Goal: Transaction & Acquisition: Purchase product/service

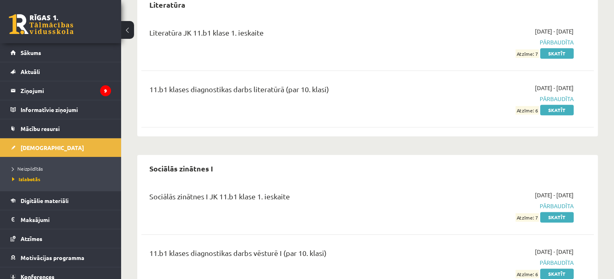
scroll to position [981, 0]
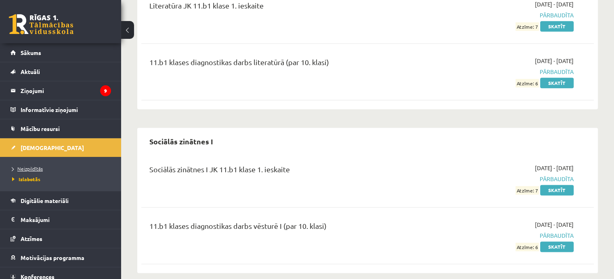
click at [37, 166] on span "Neizpildītās" at bounding box center [27, 168] width 31 height 6
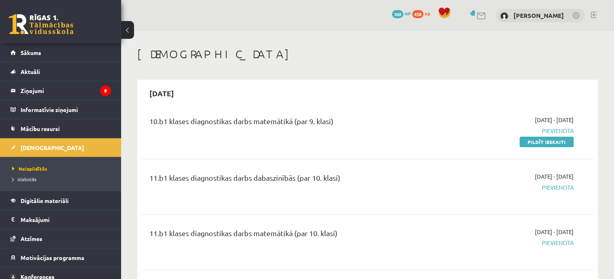
scroll to position [81, 0]
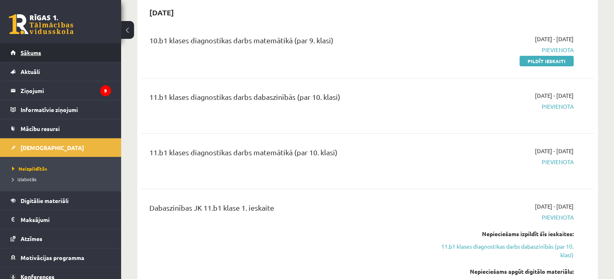
click at [56, 55] on link "Sākums" at bounding box center [60, 52] width 101 height 19
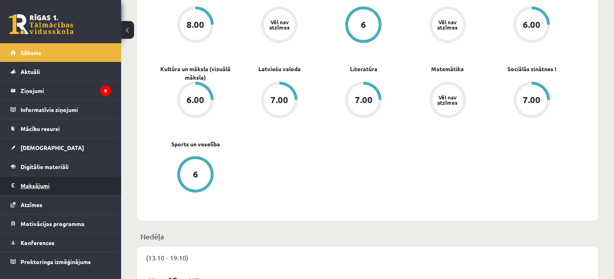
scroll to position [321, 0]
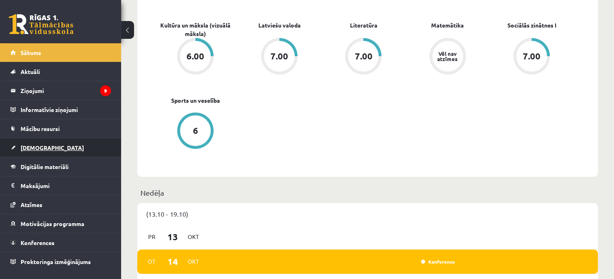
click at [76, 153] on link "[DEMOGRAPHIC_DATA]" at bounding box center [60, 147] width 101 height 19
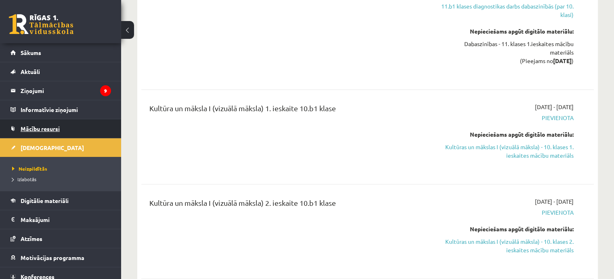
click at [92, 126] on link "Mācību resursi" at bounding box center [60, 128] width 101 height 19
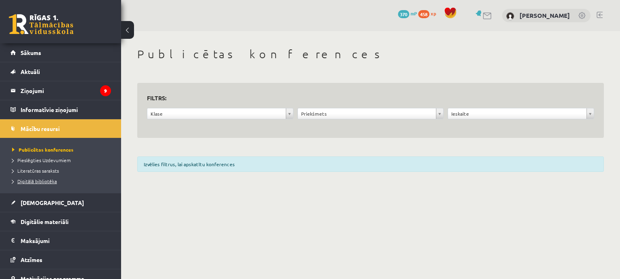
click at [32, 178] on span "Digitālā bibliotēka" at bounding box center [34, 181] width 45 height 6
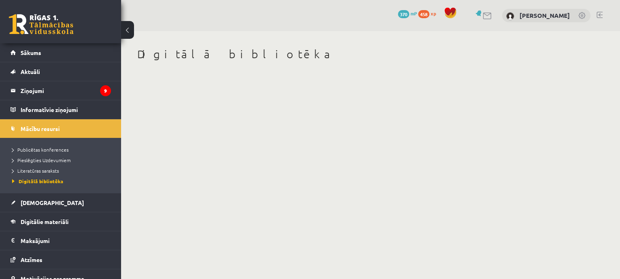
drag, startPoint x: 224, startPoint y: 52, endPoint x: 216, endPoint y: 62, distance: 12.4
click at [223, 53] on h1 "Digitālā bibliotēka" at bounding box center [370, 54] width 467 height 14
drag, startPoint x: 195, startPoint y: 106, endPoint x: 131, endPoint y: 127, distance: 67.4
click at [193, 107] on body "0 Dāvanas 370 mP 458 xp Ance Gederte Sākums Aktuāli Kā mācīties eSKOLĀ Kontakti…" at bounding box center [310, 139] width 620 height 279
click at [36, 180] on span "Digitālā bibliotēka" at bounding box center [37, 181] width 51 height 6
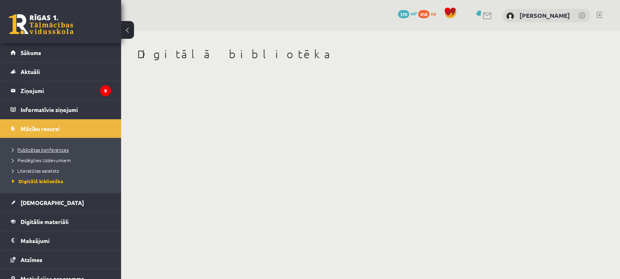
click at [46, 149] on span "Publicētas konferences" at bounding box center [40, 149] width 57 height 6
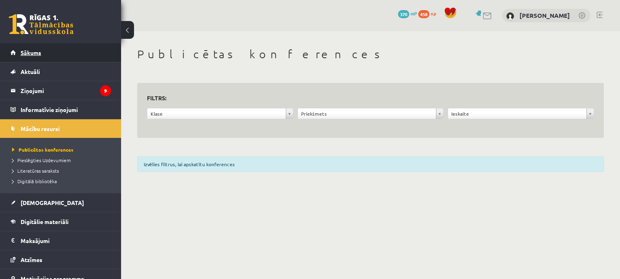
click at [90, 48] on link "Sākums" at bounding box center [60, 52] width 101 height 19
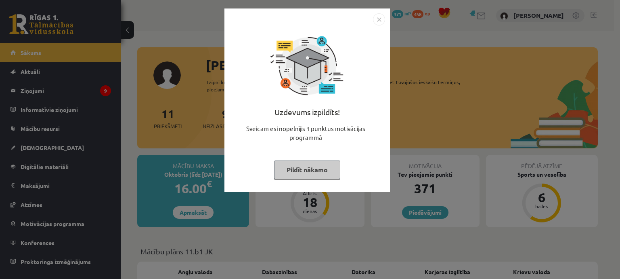
click at [315, 168] on button "Pildīt nākamo" at bounding box center [307, 169] width 66 height 19
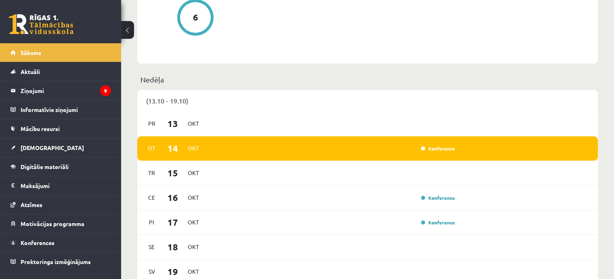
scroll to position [525, 0]
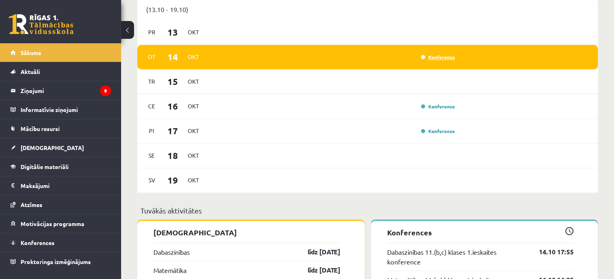
click at [426, 58] on link "Konference" at bounding box center [438, 57] width 34 height 6
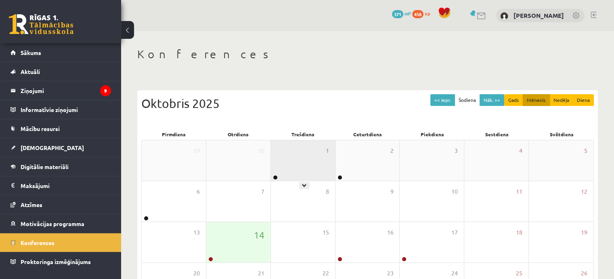
click at [302, 183] on icon at bounding box center [304, 185] width 5 height 5
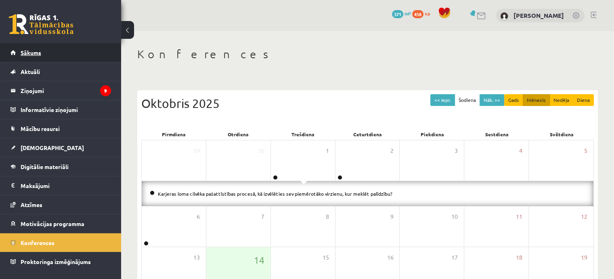
click at [62, 57] on link "Sākums" at bounding box center [60, 52] width 101 height 19
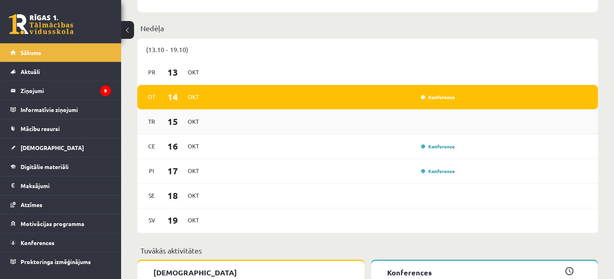
scroll to position [484, 0]
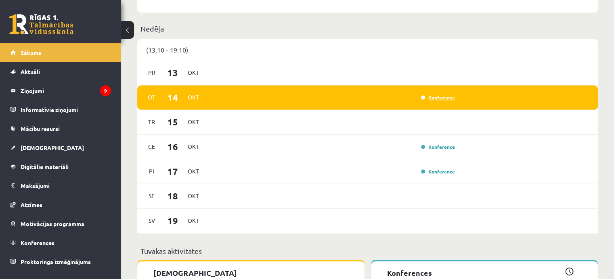
click at [439, 97] on link "Konference" at bounding box center [438, 97] width 34 height 6
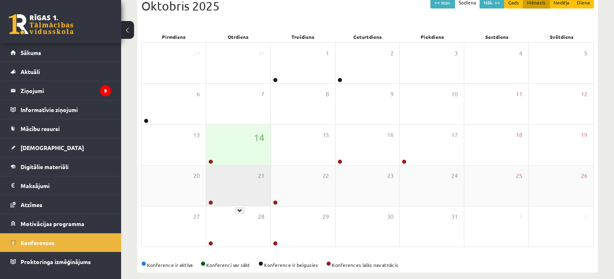
scroll to position [107, 0]
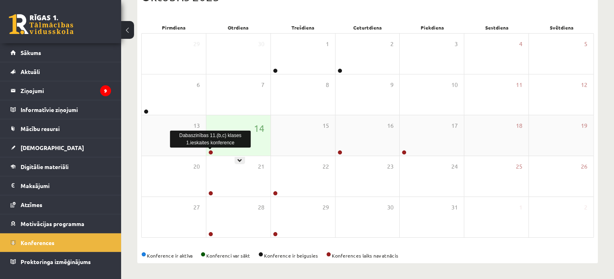
click at [212, 150] on link at bounding box center [210, 152] width 5 height 5
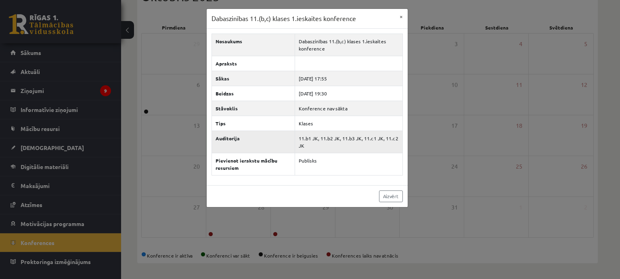
click at [270, 142] on th "Auditorija" at bounding box center [253, 141] width 83 height 22
click at [404, 17] on button "×" at bounding box center [401, 16] width 13 height 15
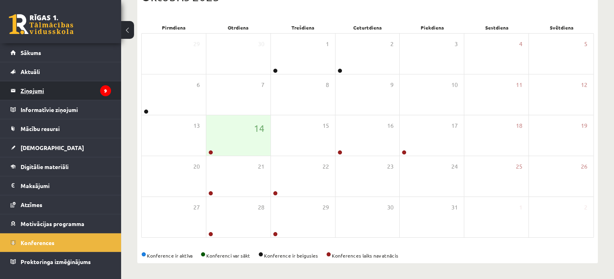
click at [54, 89] on legend "Ziņojumi 9" at bounding box center [66, 90] width 90 height 19
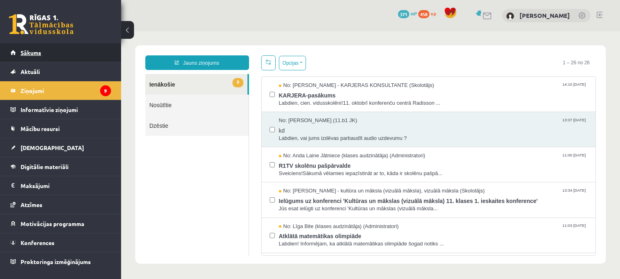
click at [50, 53] on link "Sākums" at bounding box center [60, 52] width 101 height 19
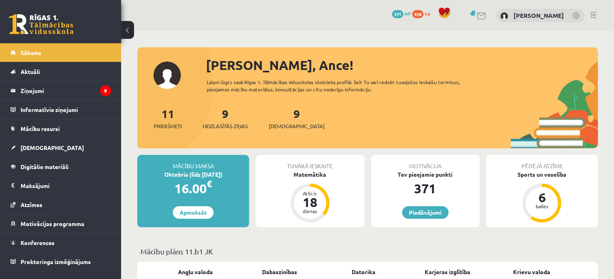
click at [194, 189] on div "16.00 €" at bounding box center [193, 187] width 112 height 19
click at [207, 172] on div "Oktobris (līdz 15.10.25)" at bounding box center [193, 174] width 112 height 8
click at [187, 213] on link "Apmaksāt" at bounding box center [193, 212] width 41 height 13
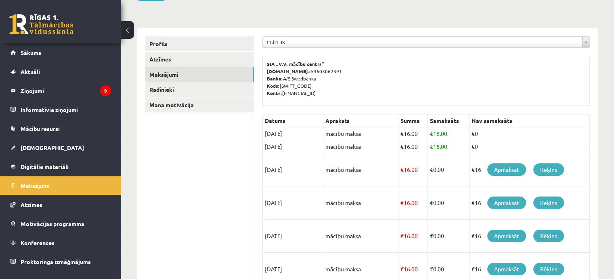
scroll to position [81, 0]
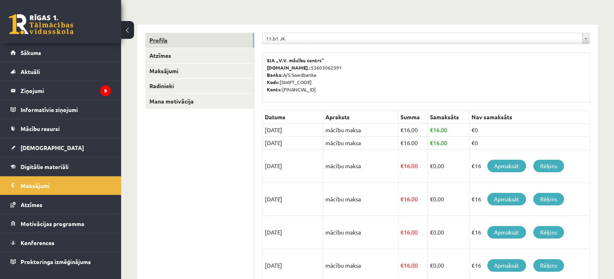
click at [196, 40] on link "Profils" at bounding box center [199, 40] width 109 height 15
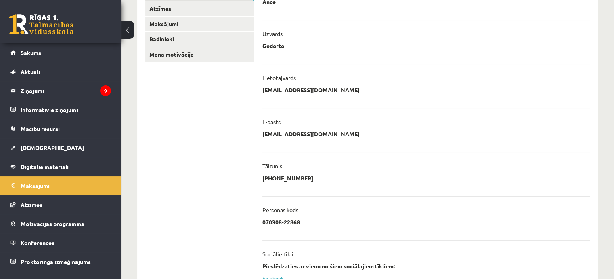
scroll to position [6, 0]
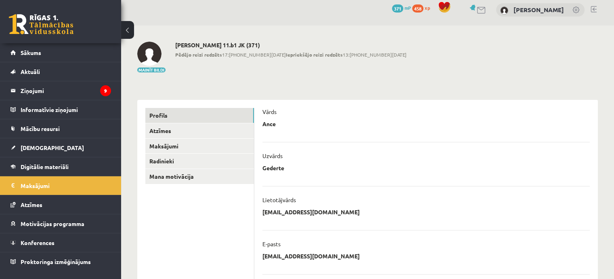
click at [403, 8] on span "371" at bounding box center [397, 8] width 11 height 8
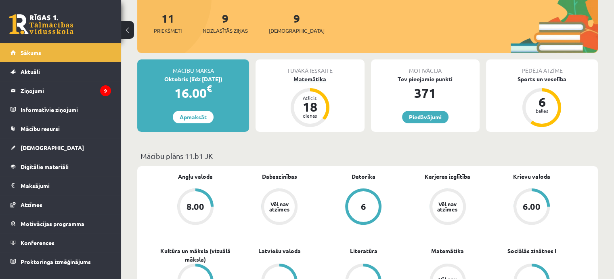
scroll to position [121, 0]
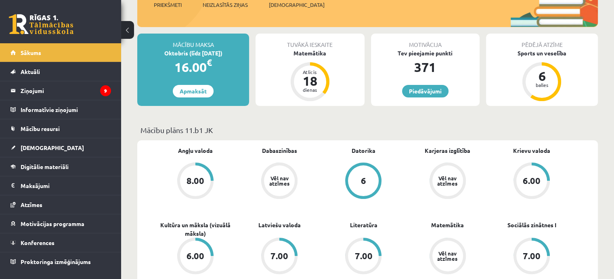
drag, startPoint x: 231, startPoint y: 130, endPoint x: 137, endPoint y: 127, distance: 94.1
click at [137, 127] on div "Mācību plāns 11.b1 JK" at bounding box center [367, 132] width 461 height 16
copy p "Mācību plāns 11.b1 JK"
click at [239, 127] on p "Mācību plāns 11.b1 JK" at bounding box center [367, 129] width 454 height 11
click at [234, 126] on p "Mācību plāns 11.b1 JK" at bounding box center [367, 129] width 454 height 11
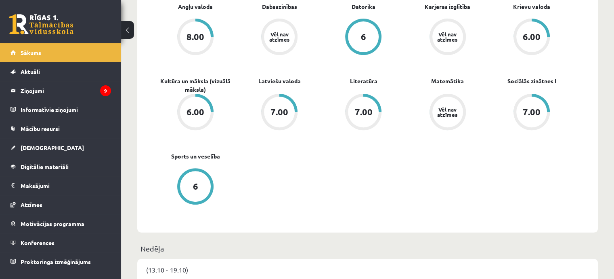
scroll to position [283, 0]
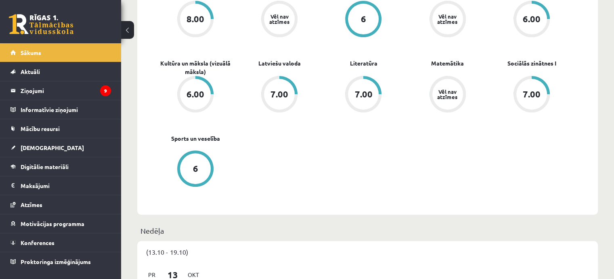
drag, startPoint x: 225, startPoint y: 142, endPoint x: 514, endPoint y: 155, distance: 288.9
click at [515, 155] on div "Angļu valoda 8.00 Dabaszinības Vēl nav atzīmes Datorika 6 Karjeras izglītība Vē…" at bounding box center [363, 97] width 420 height 224
drag, startPoint x: 512, startPoint y: 160, endPoint x: 265, endPoint y: 164, distance: 246.7
click at [479, 164] on div "Angļu valoda 8.00 Dabaszinības Vēl nav atzīmes Datorika 6 Karjeras izglītība Vē…" at bounding box center [363, 97] width 420 height 224
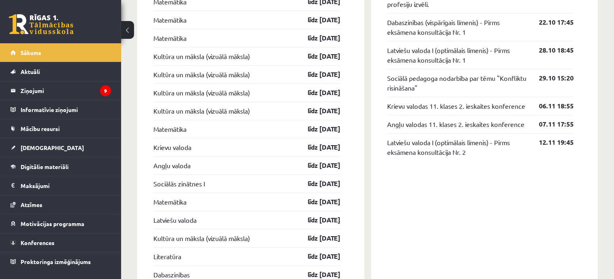
scroll to position [868, 0]
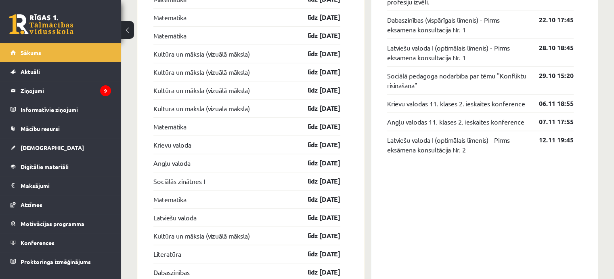
drag, startPoint x: 366, startPoint y: 71, endPoint x: 346, endPoint y: 91, distance: 28.5
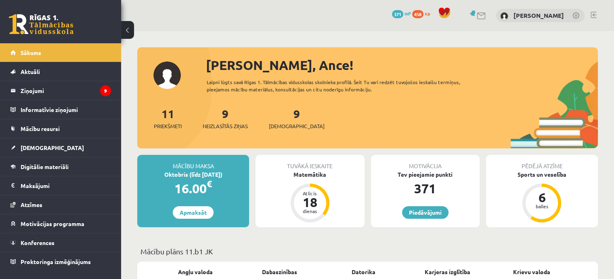
drag, startPoint x: 275, startPoint y: 16, endPoint x: 271, endPoint y: 22, distance: 7.1
click at [271, 22] on div "0 Dāvanas 371 mP 458 xp Ance Gederte" at bounding box center [367, 15] width 493 height 31
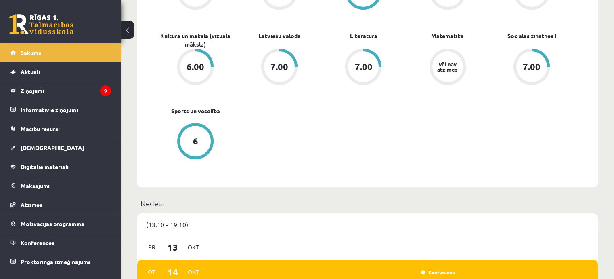
scroll to position [323, 0]
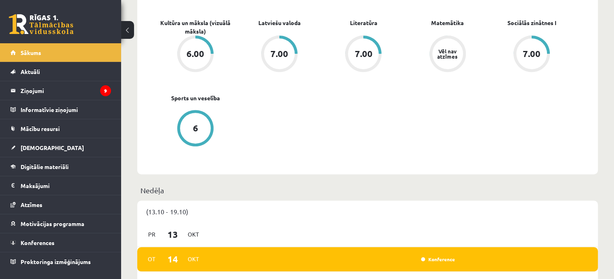
drag, startPoint x: 383, startPoint y: 99, endPoint x: 342, endPoint y: 148, distance: 63.6
click at [342, 148] on div "Angļu valoda 8.00 Dabaszinības Vēl nav atzīmes Datorika 6 Karjeras izglītība Vē…" at bounding box center [363, 56] width 420 height 224
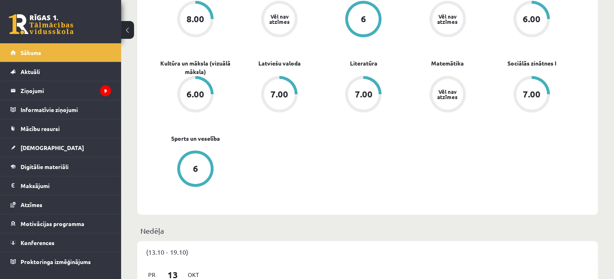
click at [366, 170] on div "Angļu valoda 8.00 Dabaszinības Vēl nav atzīmes Datorika 6 Karjeras izglītība Vē…" at bounding box center [363, 97] width 420 height 224
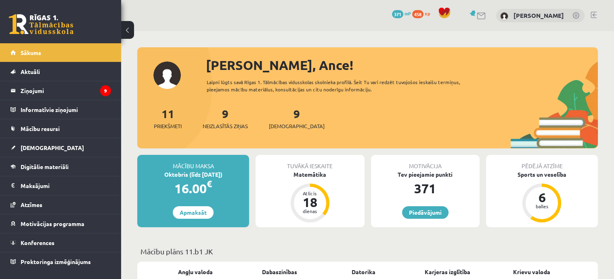
scroll to position [0, 0]
drag, startPoint x: 329, startPoint y: 19, endPoint x: 316, endPoint y: 42, distance: 26.6
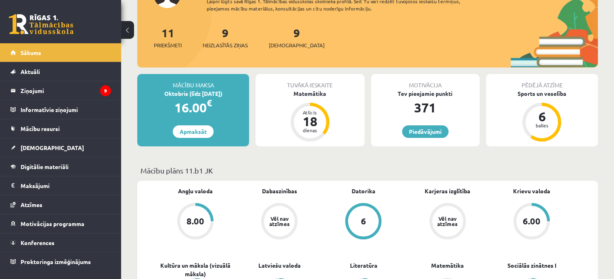
scroll to position [121, 0]
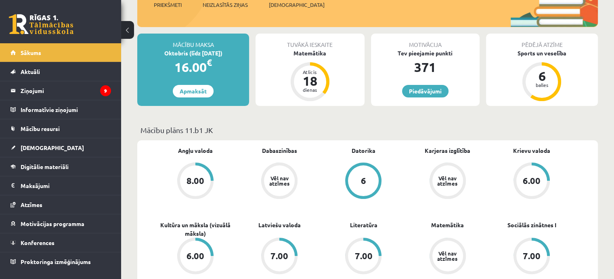
drag, startPoint x: 386, startPoint y: 131, endPoint x: 384, endPoint y: 147, distance: 16.7
click at [399, 173] on link "6" at bounding box center [363, 181] width 84 height 38
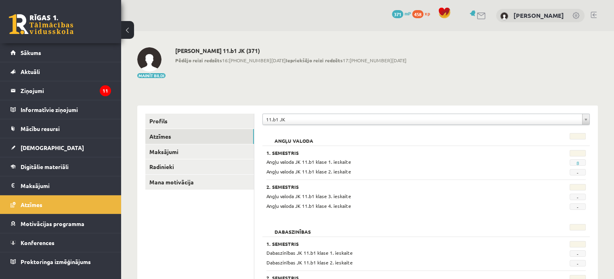
click at [47, 57] on link "Sākums" at bounding box center [60, 52] width 101 height 19
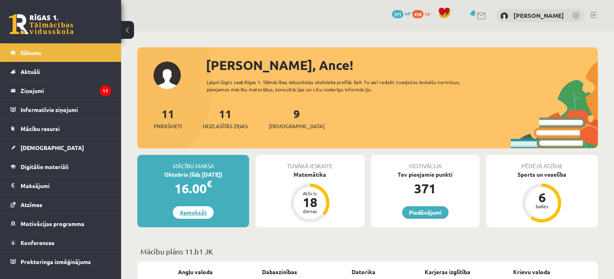
click at [197, 213] on link "Apmaksāt" at bounding box center [193, 212] width 41 height 13
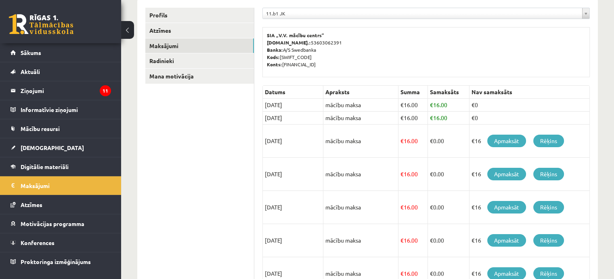
scroll to position [121, 0]
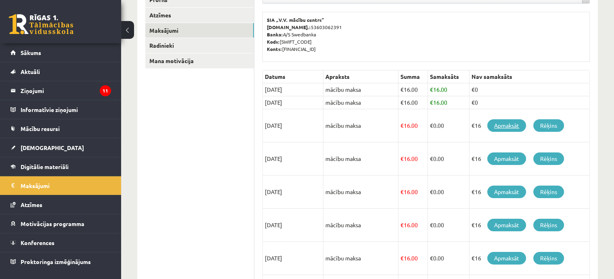
click at [511, 123] on link "Apmaksāt" at bounding box center [506, 125] width 39 height 13
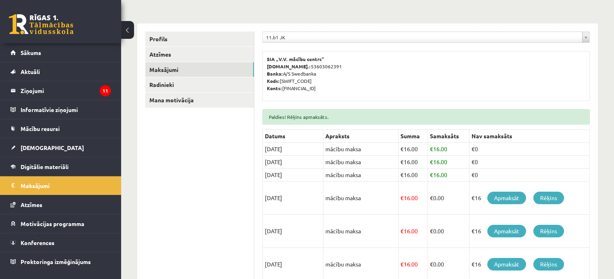
scroll to position [121, 0]
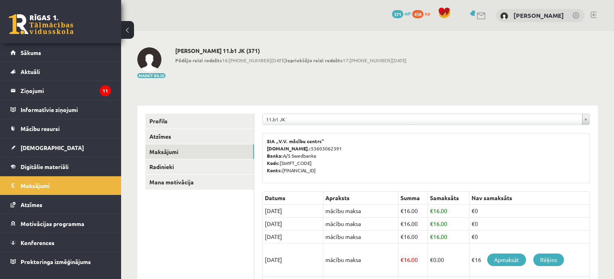
scroll to position [101, 0]
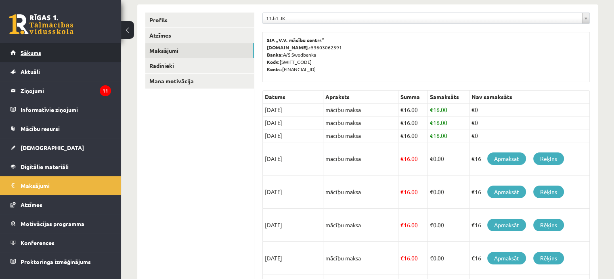
click at [30, 51] on span "Sākums" at bounding box center [31, 52] width 21 height 7
